Goal: Information Seeking & Learning: Learn about a topic

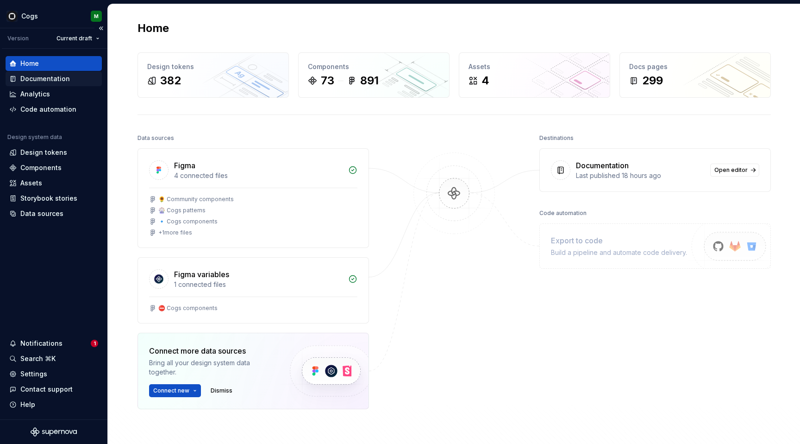
click at [49, 83] on div "Documentation" at bounding box center [54, 78] width 96 height 15
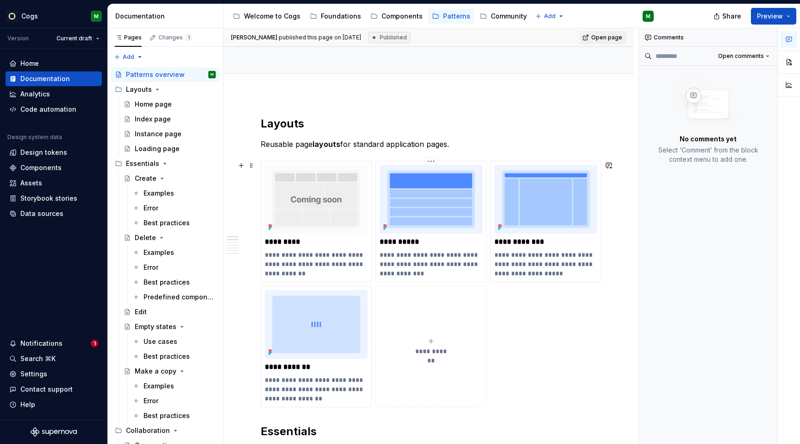
scroll to position [103, 0]
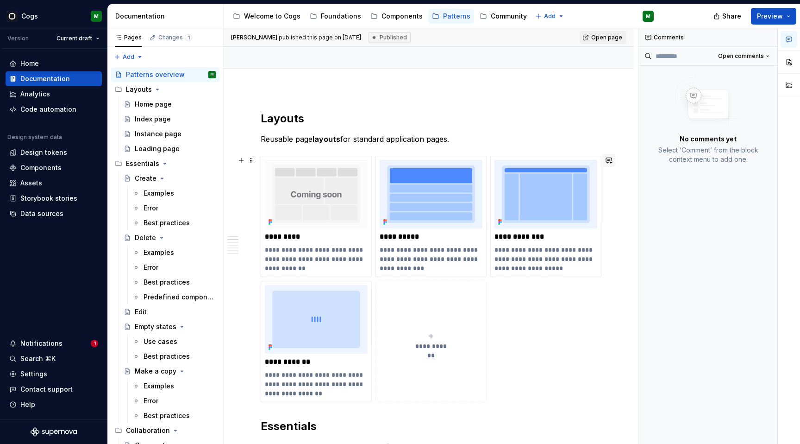
click at [611, 159] on button "button" at bounding box center [608, 160] width 13 height 13
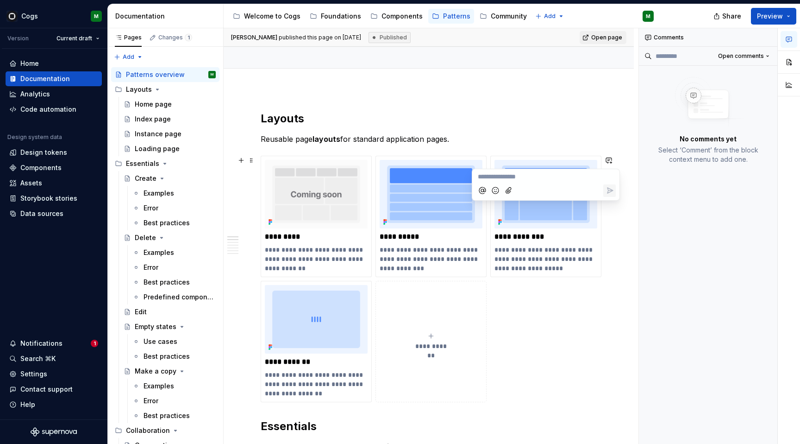
type textarea "*"
